Goal: Task Accomplishment & Management: Manage account settings

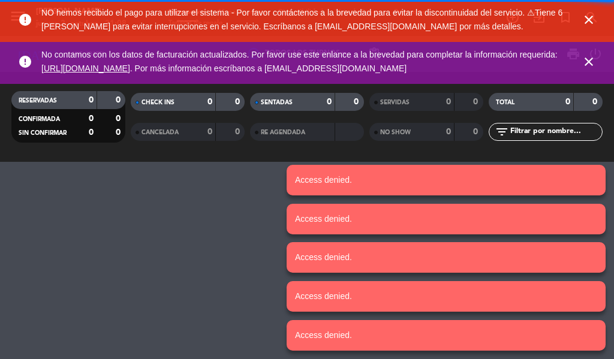
click at [585, 23] on icon "close" at bounding box center [589, 20] width 14 height 14
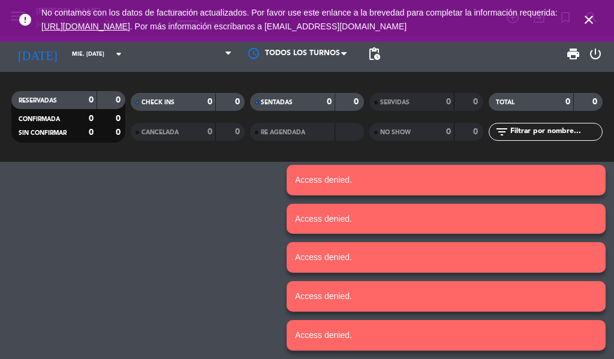
click at [590, 23] on icon "close" at bounding box center [589, 20] width 14 height 14
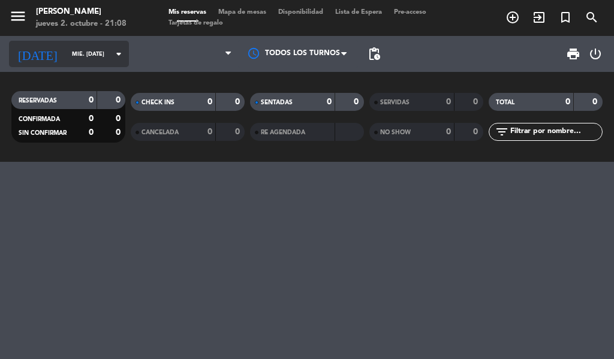
click at [119, 59] on input "mié. [DATE]" at bounding box center [105, 54] width 79 height 19
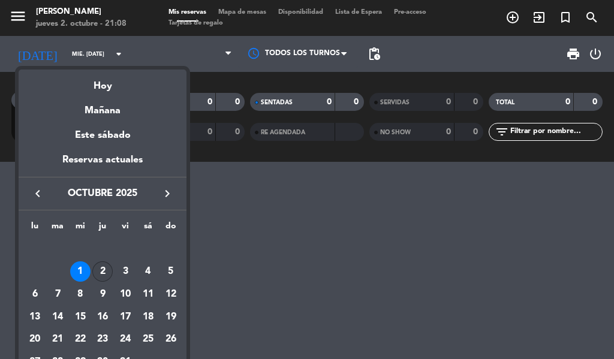
click at [101, 272] on div "2" at bounding box center [102, 272] width 20 height 20
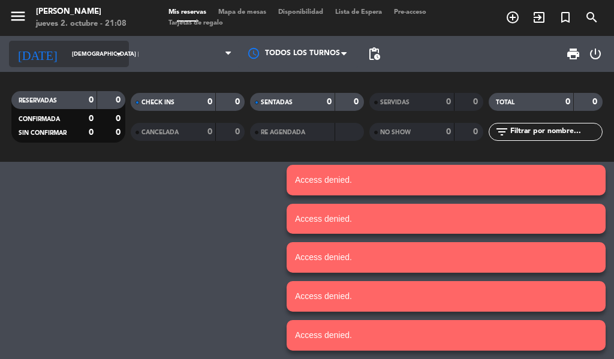
click at [73, 54] on input "[DEMOGRAPHIC_DATA] [DATE]" at bounding box center [105, 54] width 79 height 19
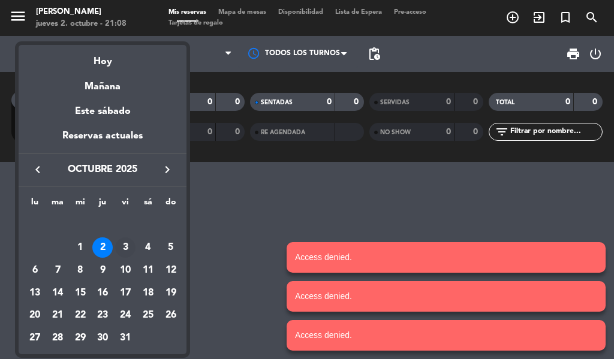
click at [124, 246] on div "3" at bounding box center [125, 248] width 20 height 20
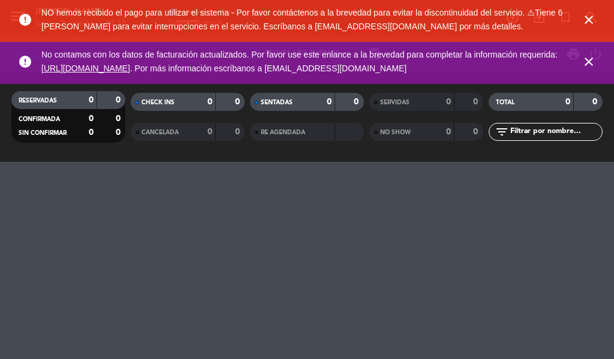
click at [593, 22] on icon "close" at bounding box center [589, 20] width 14 height 14
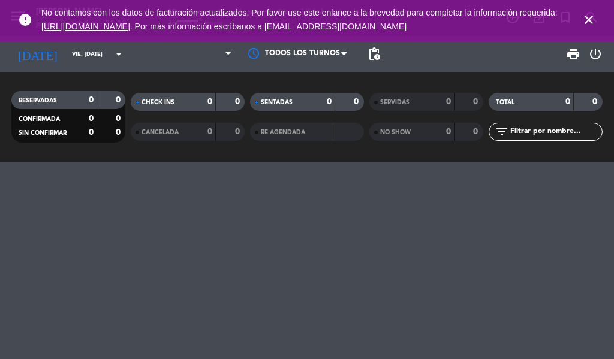
click at [605, 20] on span "close" at bounding box center [589, 20] width 32 height 32
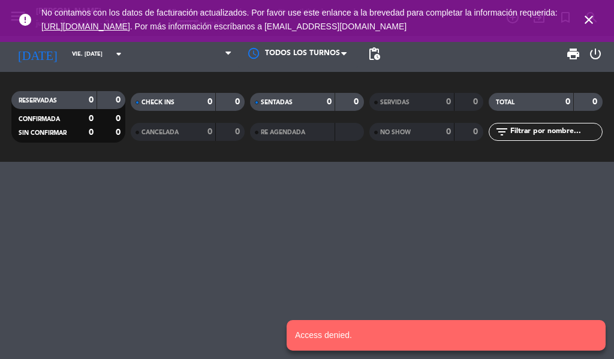
click at [584, 22] on icon "close" at bounding box center [589, 20] width 14 height 14
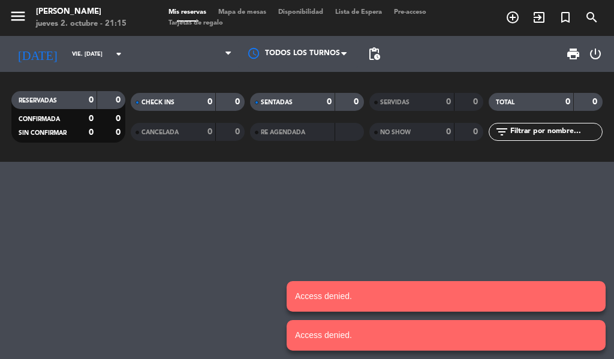
click at [17, 22] on icon "menu" at bounding box center [18, 16] width 18 height 18
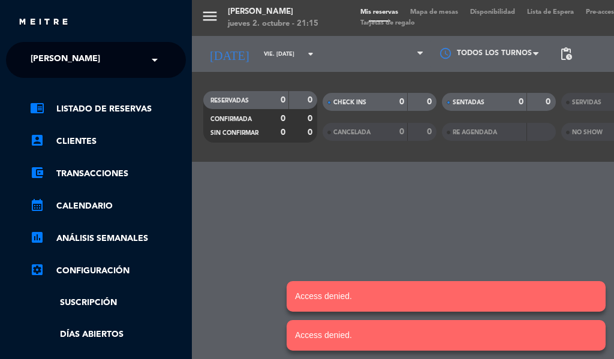
click at [236, 222] on div "menu [PERSON_NAME] jueves 2. octubre - 21:15 Mis reservas Mapa de mesas Disponi…" at bounding box center [499, 179] width 614 height 359
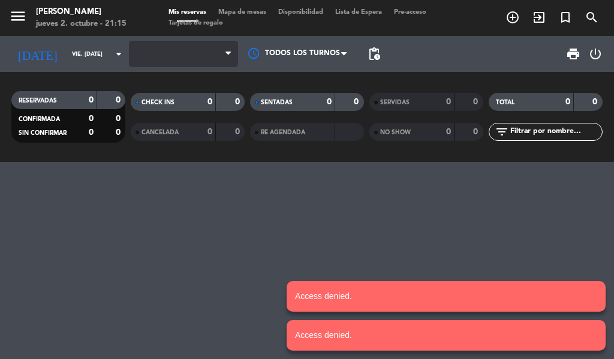
click at [193, 52] on span at bounding box center [183, 54] width 109 height 26
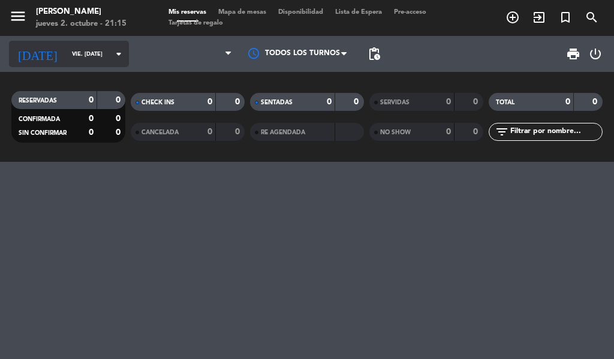
click at [96, 55] on input "vie. [DATE]" at bounding box center [105, 54] width 79 height 19
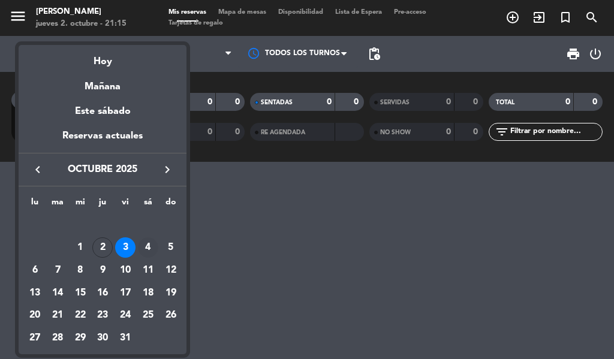
click at [149, 244] on div "4" at bounding box center [148, 248] width 20 height 20
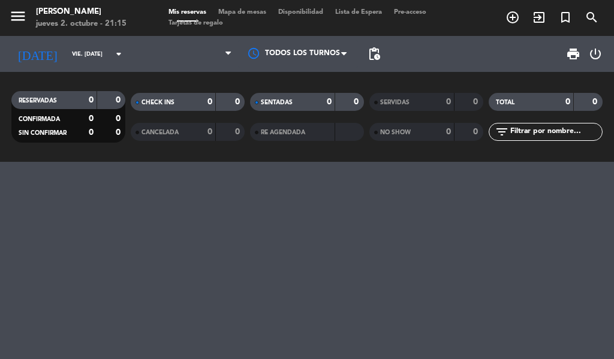
type input "sáb. [DATE]"
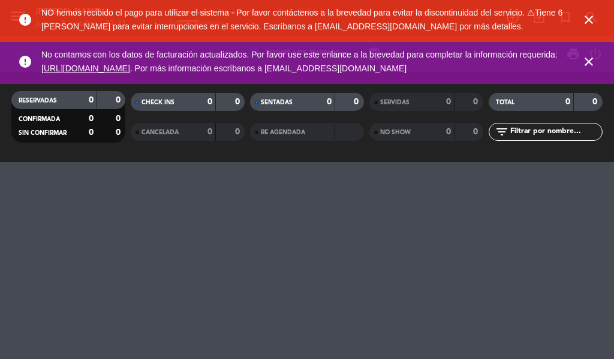
click at [589, 23] on icon "close" at bounding box center [589, 20] width 14 height 14
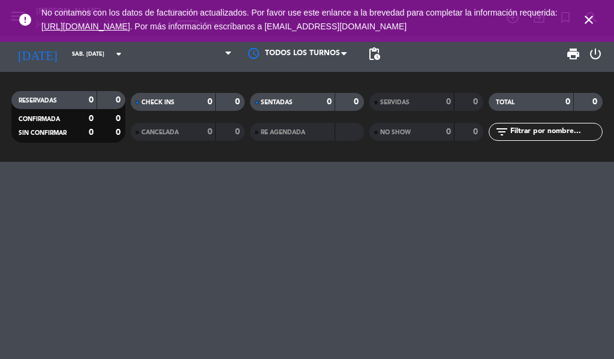
click at [584, 20] on icon "close" at bounding box center [589, 20] width 14 height 14
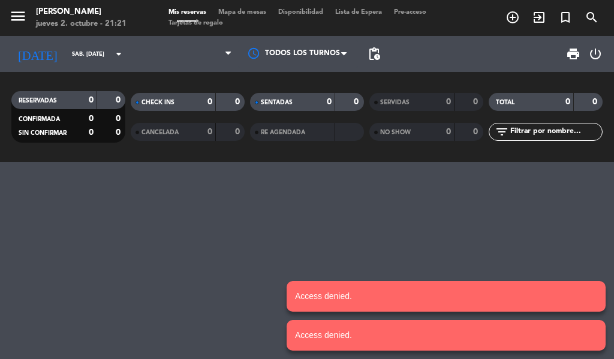
click at [23, 13] on icon "menu" at bounding box center [18, 16] width 18 height 18
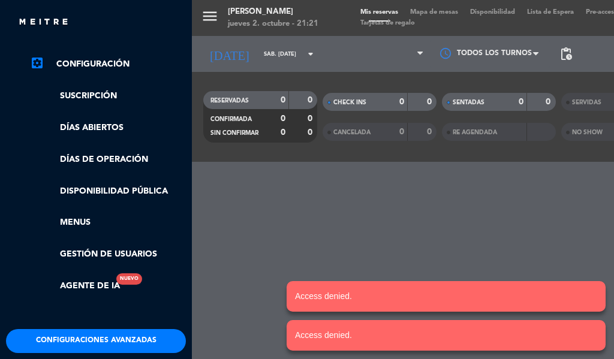
scroll to position [258, 0]
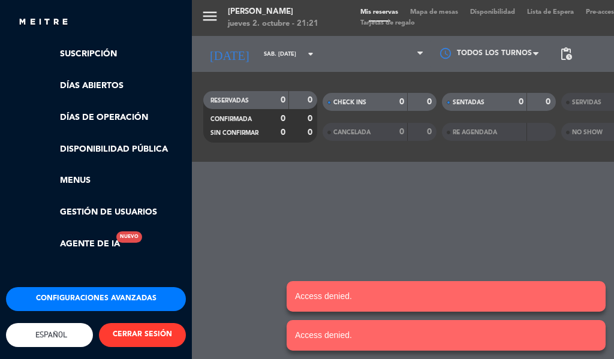
click at [136, 328] on button "CERRAR SESIÓN" at bounding box center [142, 335] width 87 height 24
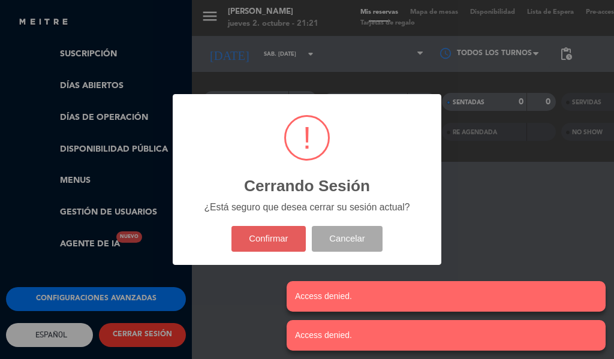
click at [286, 241] on button "Confirmar" at bounding box center [269, 239] width 75 height 26
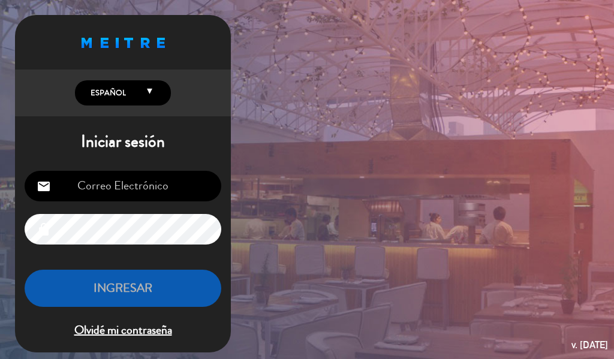
type input "[EMAIL_ADDRESS][DOMAIN_NAME]"
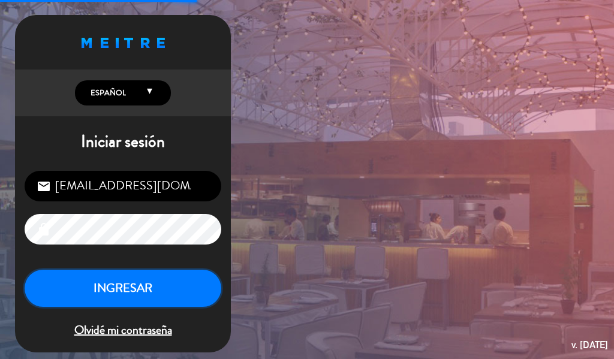
click at [160, 291] on button "INGRESAR" at bounding box center [123, 289] width 197 height 38
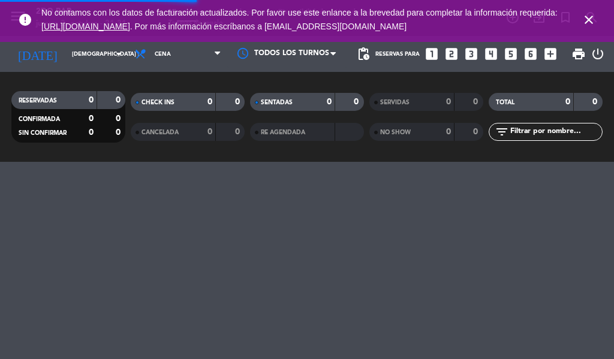
click at [586, 26] on icon "close" at bounding box center [589, 20] width 14 height 14
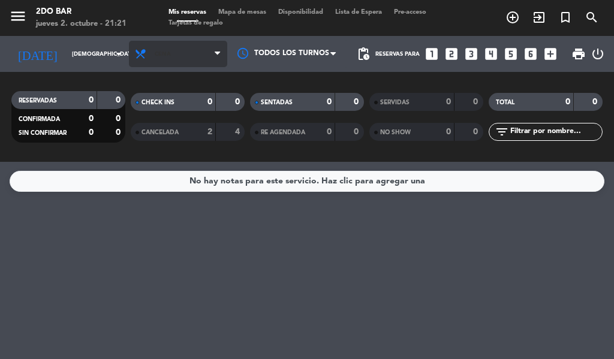
click at [182, 62] on span "Cena" at bounding box center [178, 54] width 98 height 26
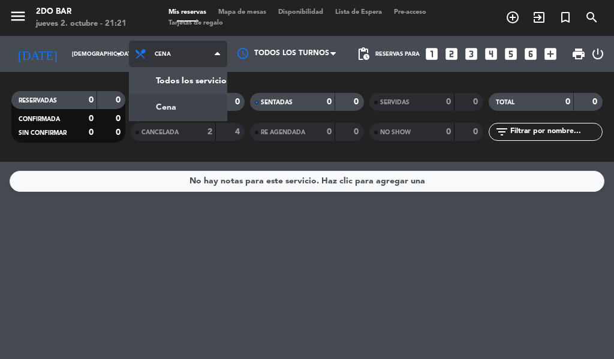
click at [197, 83] on div "menu 2do Bar jueves 2. octubre - 21:21 Mis reservas Mapa de mesas Disponibilida…" at bounding box center [307, 81] width 614 height 162
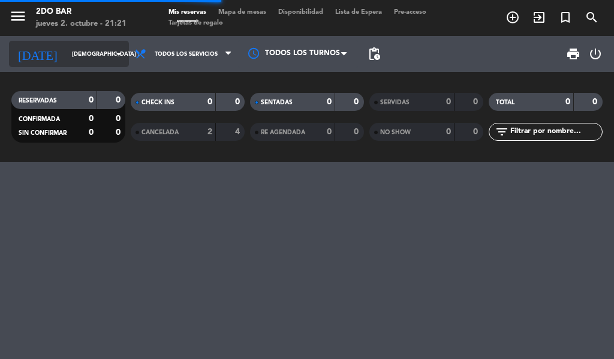
click at [77, 54] on input "[DEMOGRAPHIC_DATA] [DATE]" at bounding box center [105, 54] width 79 height 19
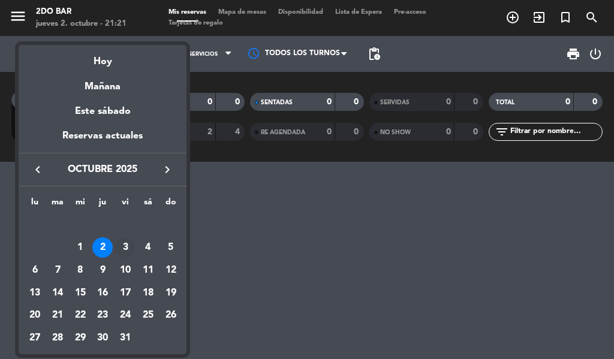
click at [130, 238] on td "3" at bounding box center [125, 248] width 23 height 23
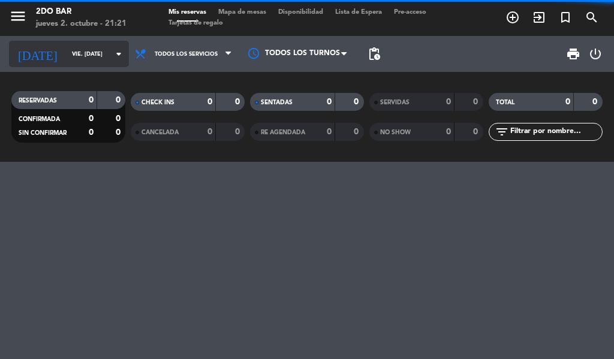
click at [76, 54] on input "vie. [DATE]" at bounding box center [105, 54] width 79 height 19
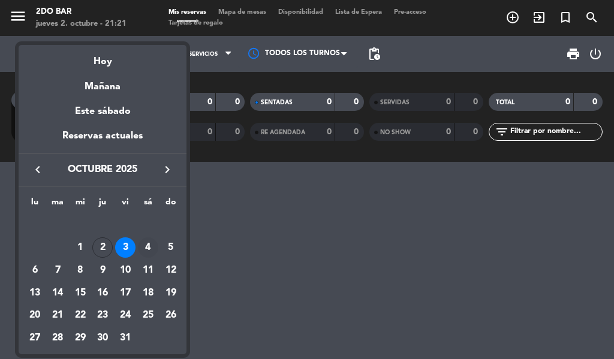
click at [148, 247] on div "4" at bounding box center [148, 248] width 20 height 20
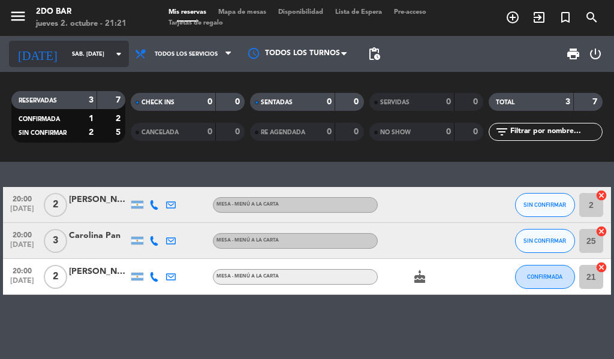
click at [89, 55] on input "sáb. [DATE]" at bounding box center [105, 54] width 79 height 19
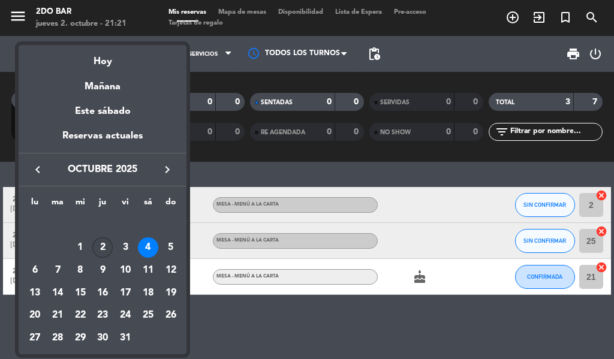
click at [103, 246] on div "2" at bounding box center [102, 248] width 20 height 20
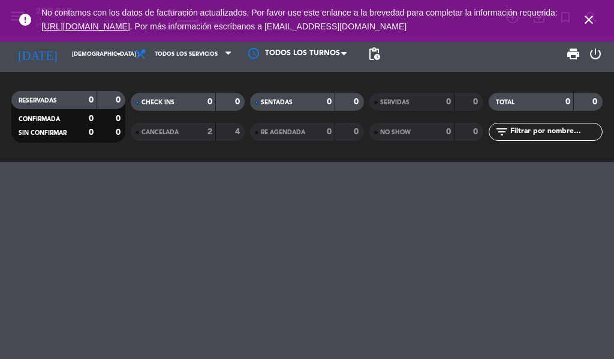
click at [585, 14] on icon "close" at bounding box center [589, 20] width 14 height 14
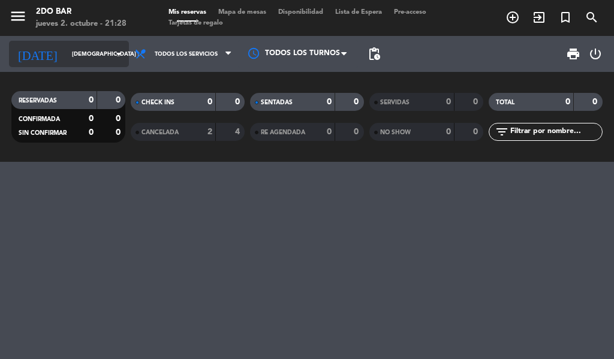
click at [73, 54] on input "[DEMOGRAPHIC_DATA] [DATE]" at bounding box center [105, 54] width 79 height 19
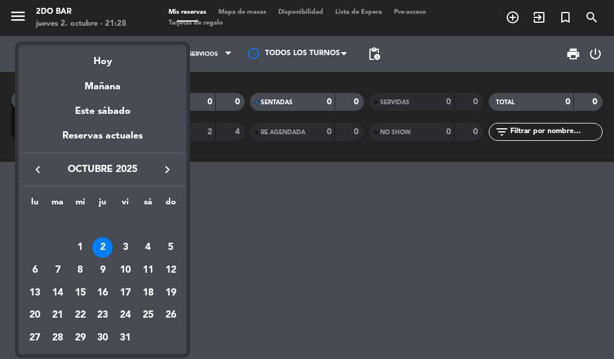
click at [32, 171] on icon "keyboard_arrow_left" at bounding box center [38, 170] width 14 height 14
click at [65, 338] on div "30" at bounding box center [57, 338] width 20 height 20
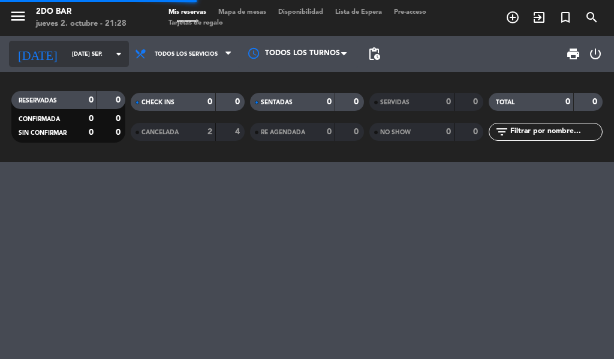
click at [99, 56] on input "[DATE] sep." at bounding box center [105, 54] width 79 height 19
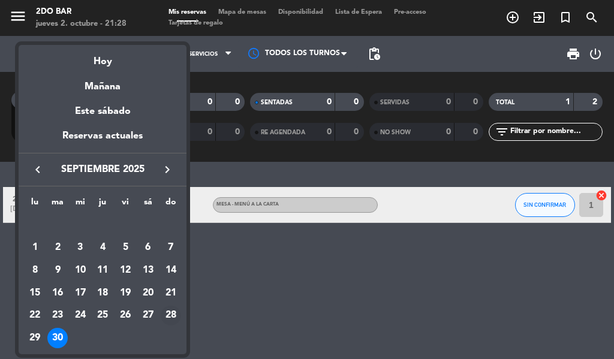
click at [172, 315] on div "28" at bounding box center [171, 316] width 20 height 20
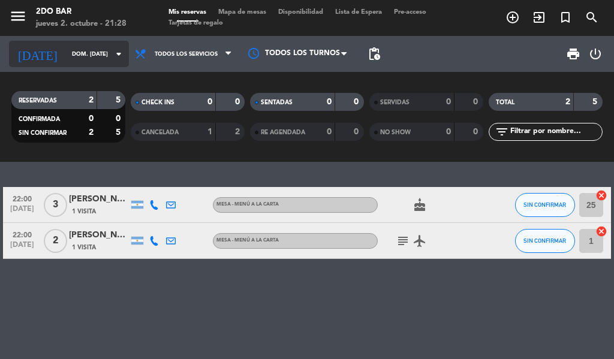
click at [88, 55] on input "dom. [DATE]" at bounding box center [105, 54] width 79 height 19
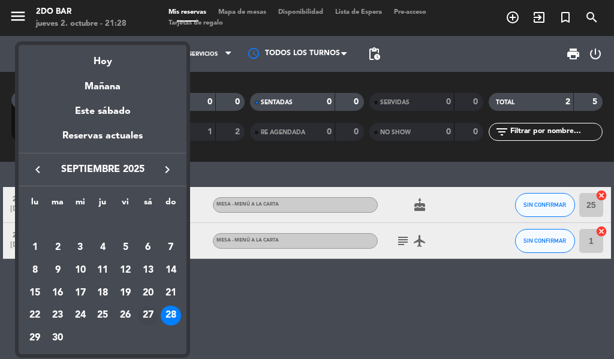
click at [150, 310] on div "27" at bounding box center [148, 316] width 20 height 20
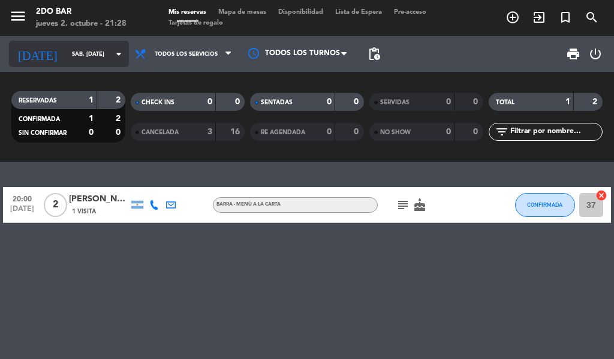
click at [88, 53] on input "sáb. [DATE]" at bounding box center [105, 54] width 79 height 19
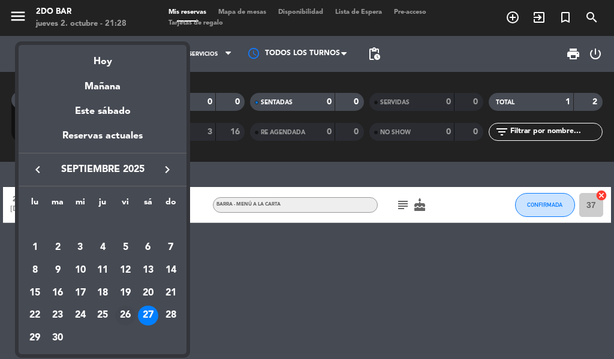
click at [128, 317] on div "26" at bounding box center [125, 316] width 20 height 20
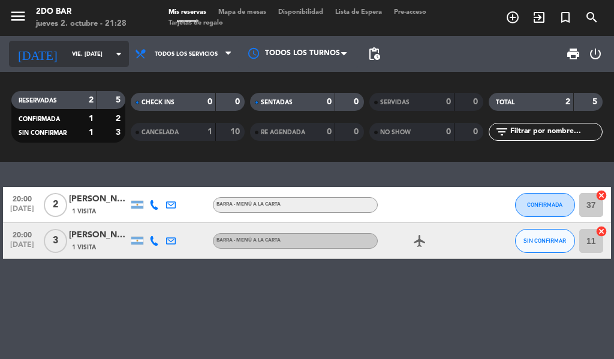
click at [95, 54] on input "vie. [DATE]" at bounding box center [105, 54] width 79 height 19
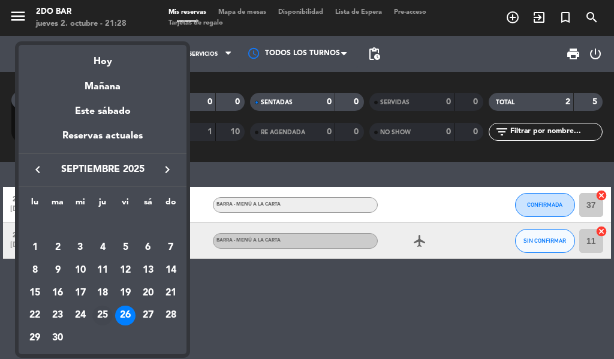
click at [105, 314] on div "25" at bounding box center [102, 316] width 20 height 20
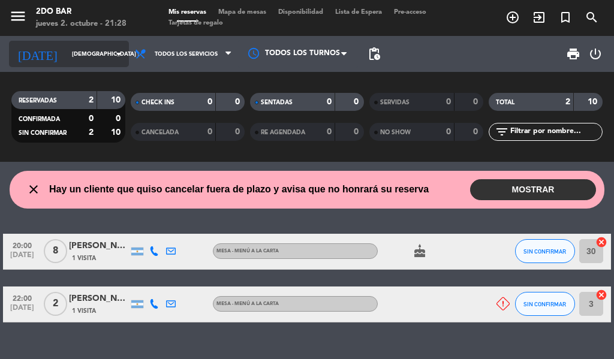
click at [101, 54] on input "[DEMOGRAPHIC_DATA] [DATE]" at bounding box center [105, 54] width 79 height 19
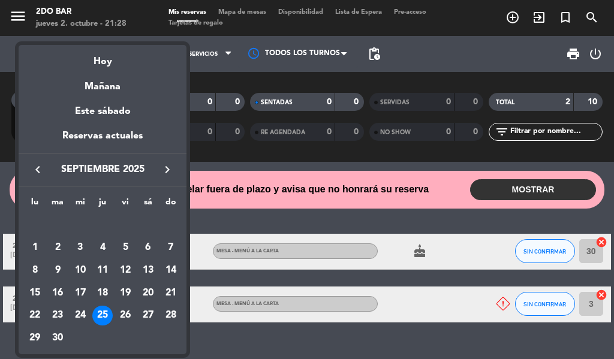
click at [170, 164] on icon "keyboard_arrow_right" at bounding box center [167, 170] width 14 height 14
click at [105, 240] on div "2" at bounding box center [102, 248] width 20 height 20
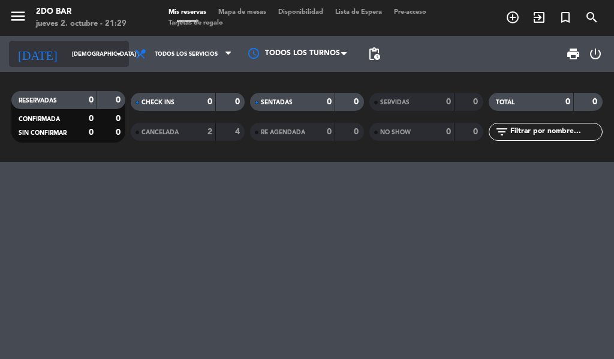
click at [100, 52] on input "[DEMOGRAPHIC_DATA] [DATE]" at bounding box center [105, 54] width 79 height 19
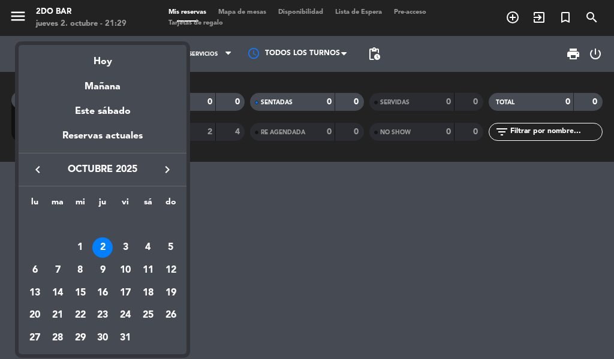
click at [40, 166] on icon "keyboard_arrow_left" at bounding box center [38, 170] width 14 height 14
click at [169, 311] on div "28" at bounding box center [171, 316] width 20 height 20
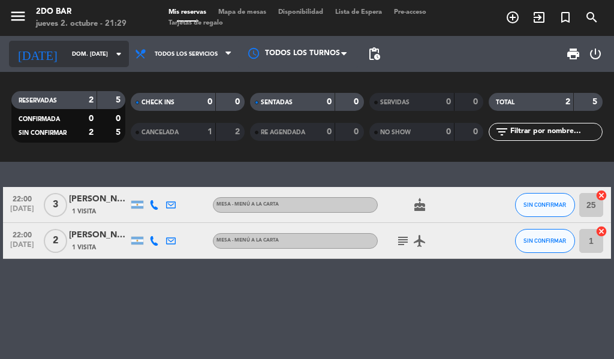
click at [86, 52] on input "dom. [DATE]" at bounding box center [105, 54] width 79 height 19
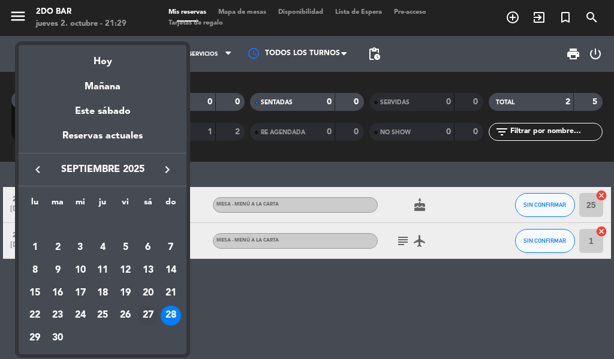
click at [148, 309] on div "27" at bounding box center [148, 316] width 20 height 20
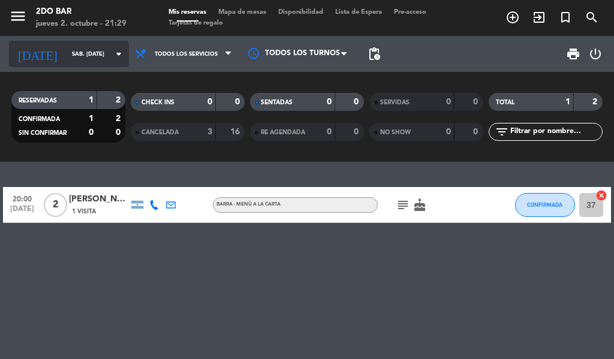
click at [112, 56] on icon "arrow_drop_down" at bounding box center [119, 54] width 14 height 14
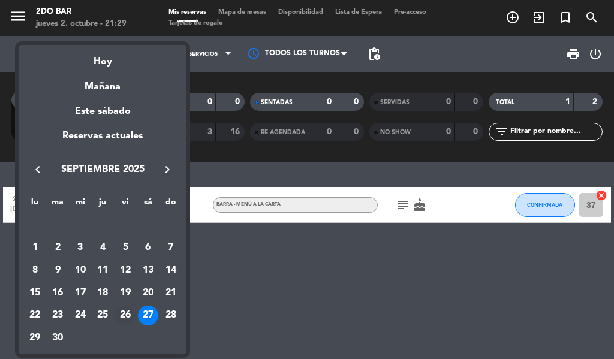
click at [127, 311] on div "26" at bounding box center [125, 316] width 20 height 20
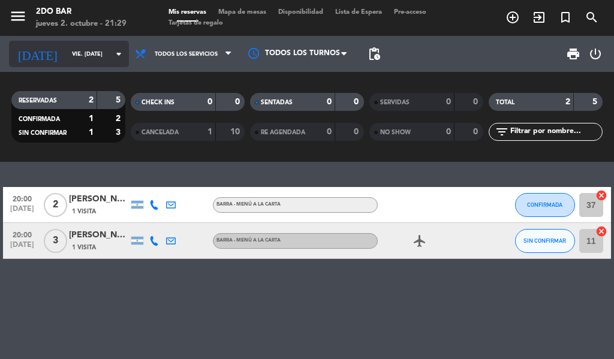
click at [66, 59] on input "vie. [DATE]" at bounding box center [105, 54] width 79 height 19
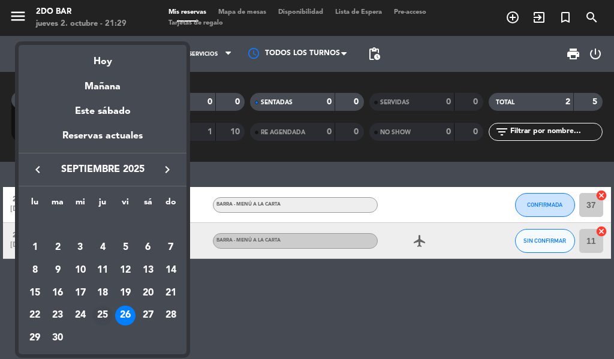
click at [106, 307] on div "25" at bounding box center [102, 316] width 20 height 20
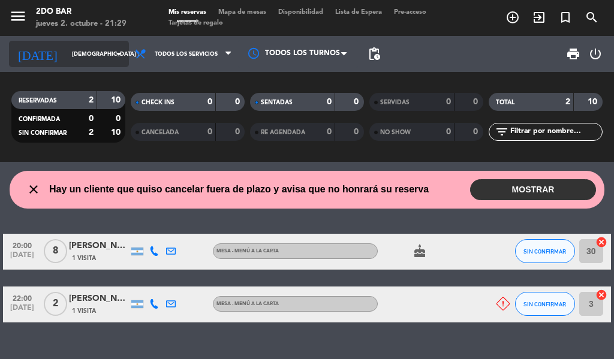
click at [66, 56] on input "[DEMOGRAPHIC_DATA] [DATE]" at bounding box center [105, 54] width 79 height 19
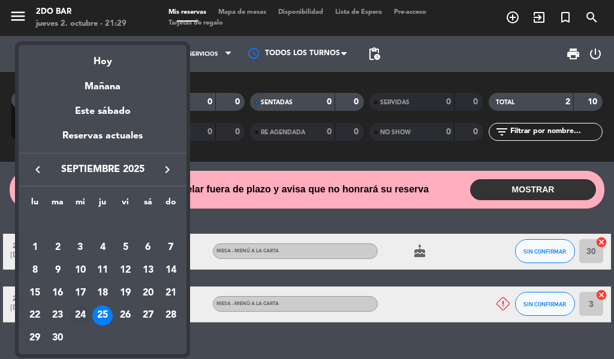
click at [85, 310] on div "24" at bounding box center [80, 316] width 20 height 20
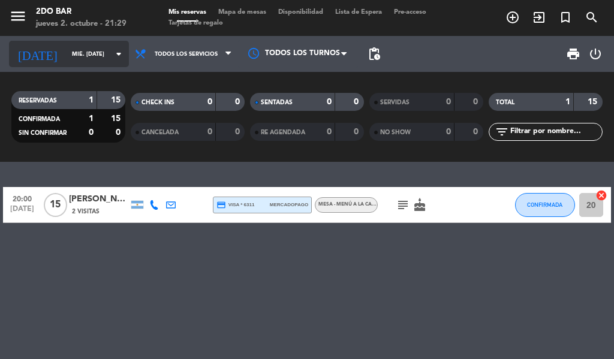
click at [66, 57] on input "mié. [DATE]" at bounding box center [105, 54] width 79 height 19
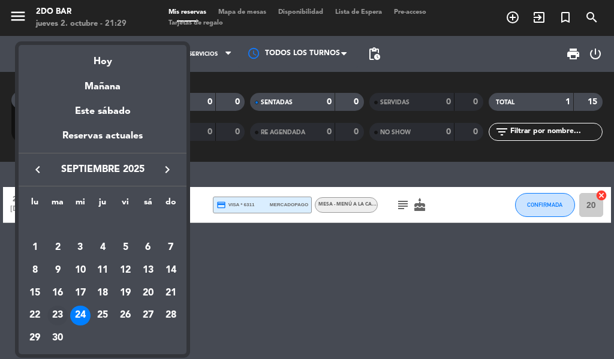
click at [65, 310] on div "23" at bounding box center [57, 316] width 20 height 20
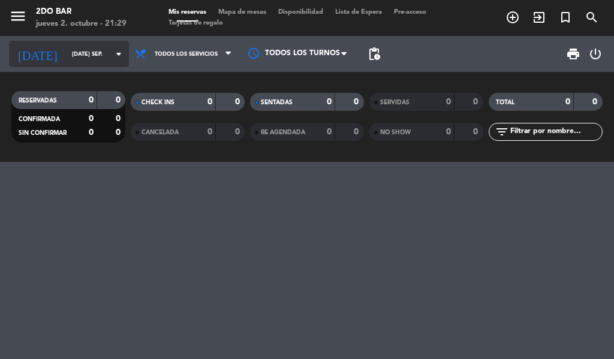
click at [66, 54] on input "[DATE] sep." at bounding box center [105, 54] width 79 height 19
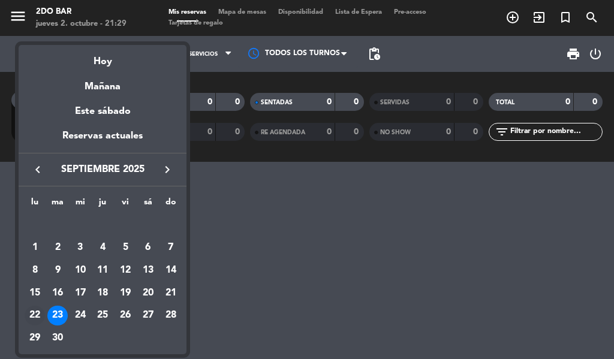
click at [45, 305] on td "22" at bounding box center [34, 316] width 23 height 23
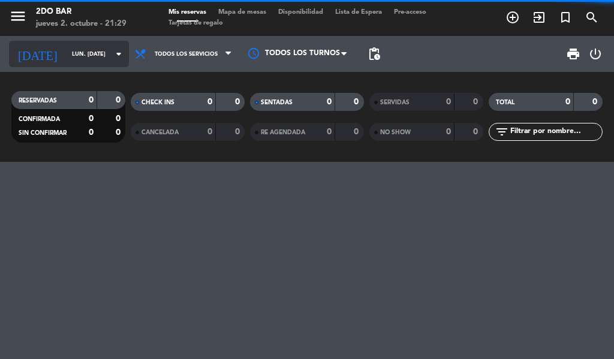
click at [66, 53] on input "lun. [DATE]" at bounding box center [105, 54] width 79 height 19
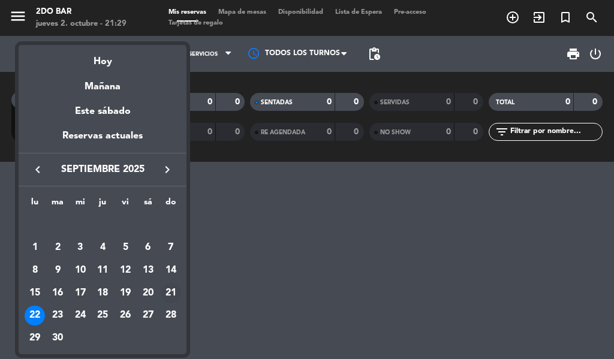
click at [172, 295] on div "21" at bounding box center [171, 293] width 20 height 20
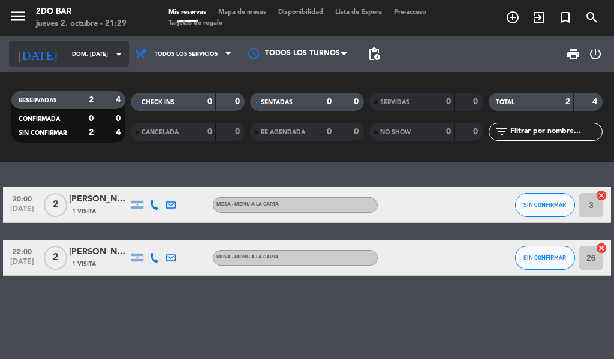
click at [66, 53] on input "dom. [DATE]" at bounding box center [105, 54] width 79 height 19
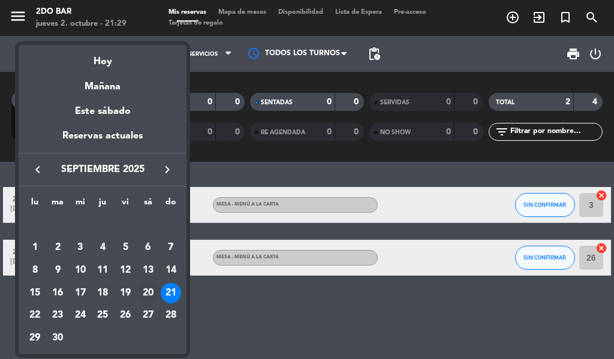
click at [152, 290] on div "20" at bounding box center [148, 293] width 20 height 20
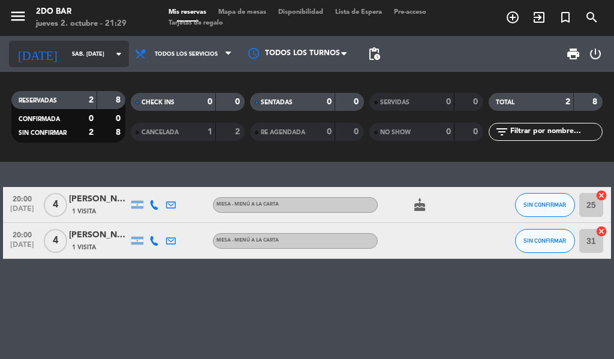
click at [77, 55] on input "sáb. [DATE]" at bounding box center [105, 54] width 79 height 19
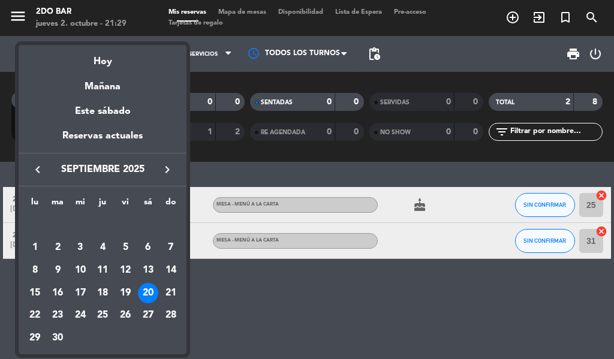
click at [167, 172] on icon "keyboard_arrow_right" at bounding box center [167, 170] width 14 height 14
click at [106, 250] on div "2" at bounding box center [102, 248] width 20 height 20
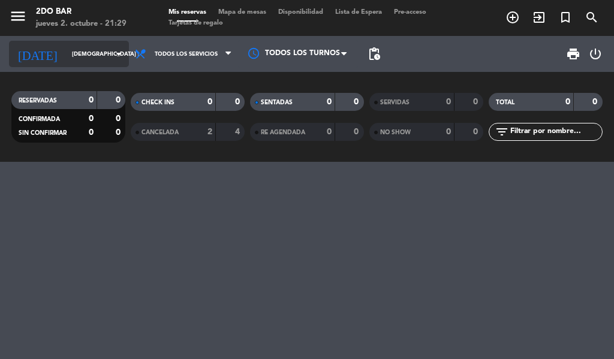
click at [66, 53] on input "[DEMOGRAPHIC_DATA] [DATE]" at bounding box center [105, 54] width 79 height 19
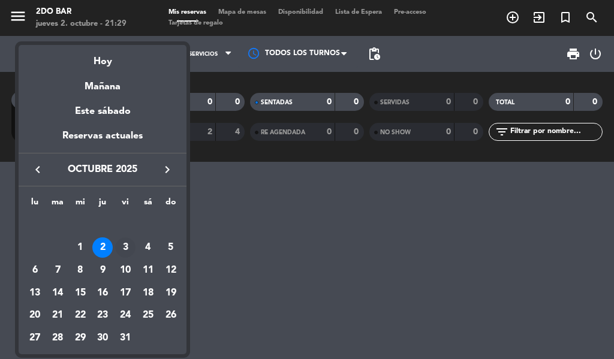
click at [125, 247] on div "3" at bounding box center [125, 248] width 20 height 20
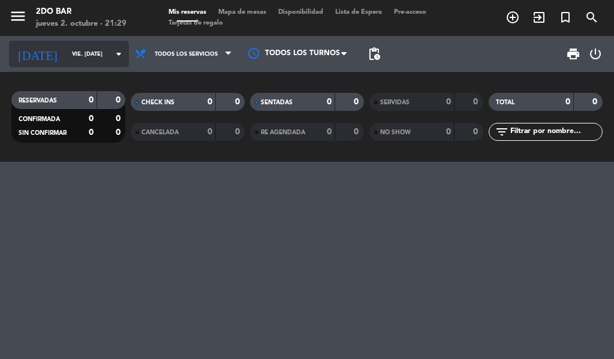
click at [99, 54] on input "vie. [DATE]" at bounding box center [105, 54] width 79 height 19
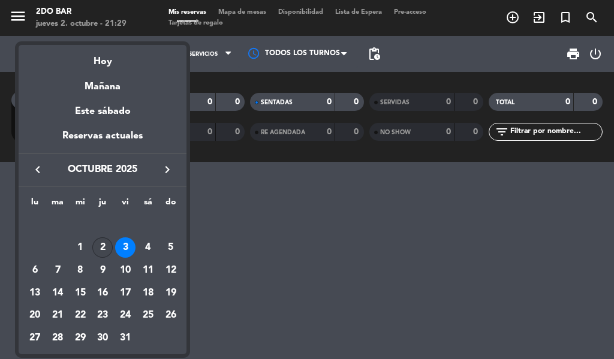
click at [112, 247] on div "2" at bounding box center [102, 248] width 20 height 20
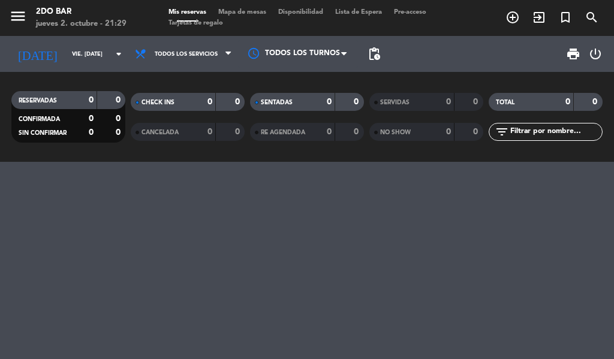
type input "[DEMOGRAPHIC_DATA] [DATE]"
click at [248, 14] on span "Mapa de mesas" at bounding box center [242, 12] width 60 height 7
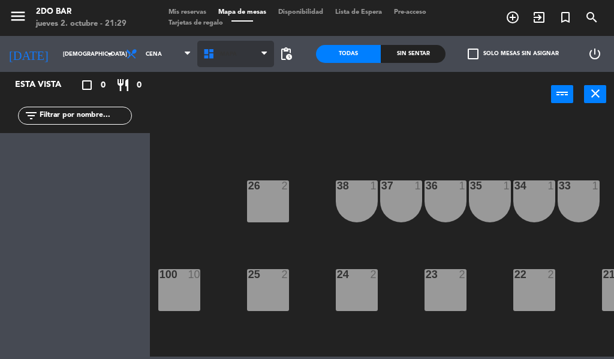
click at [245, 66] on span "Mapa" at bounding box center [235, 54] width 77 height 26
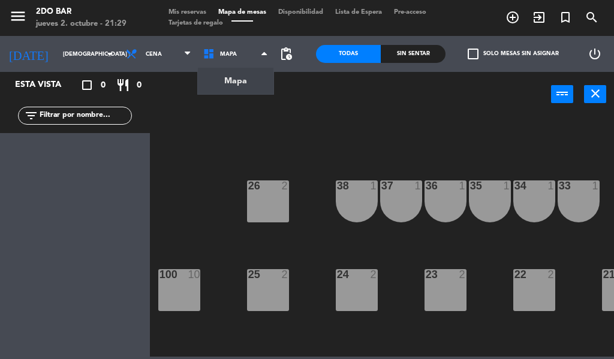
click at [305, 108] on div "power_input close" at bounding box center [350, 95] width 401 height 46
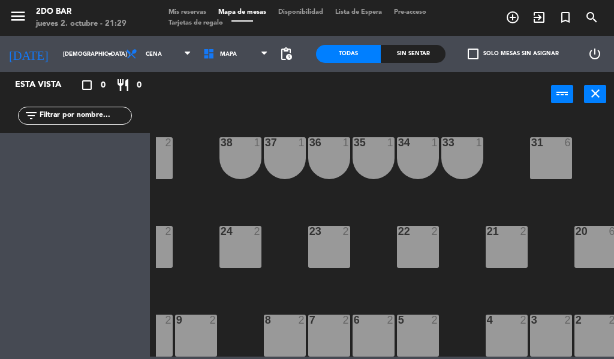
scroll to position [50, 172]
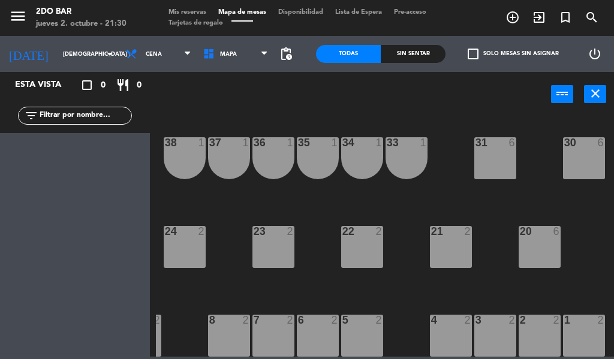
click at [584, 95] on button "close" at bounding box center [595, 94] width 22 height 18
